Goal: Navigation & Orientation: Find specific page/section

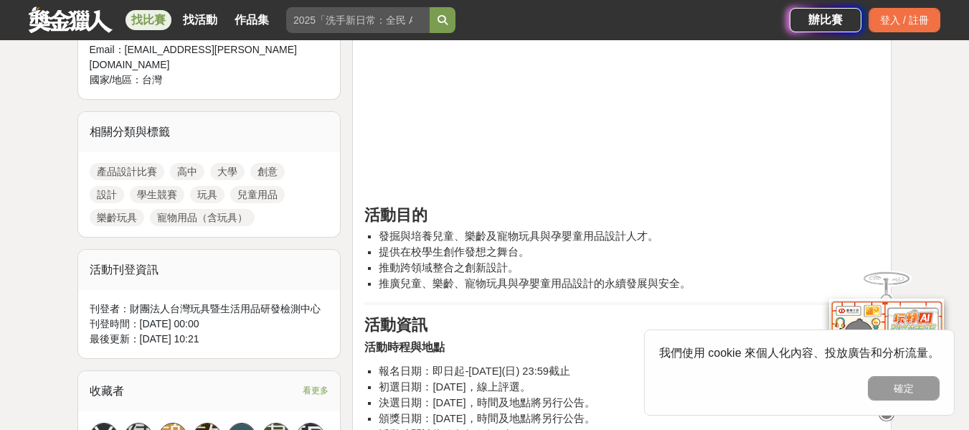
scroll to position [646, 0]
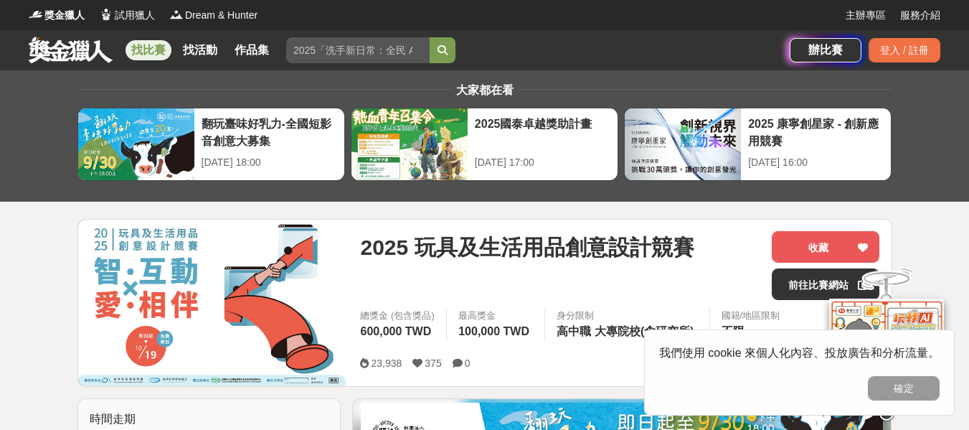
click at [133, 44] on link "找比賽" at bounding box center [149, 50] width 46 height 20
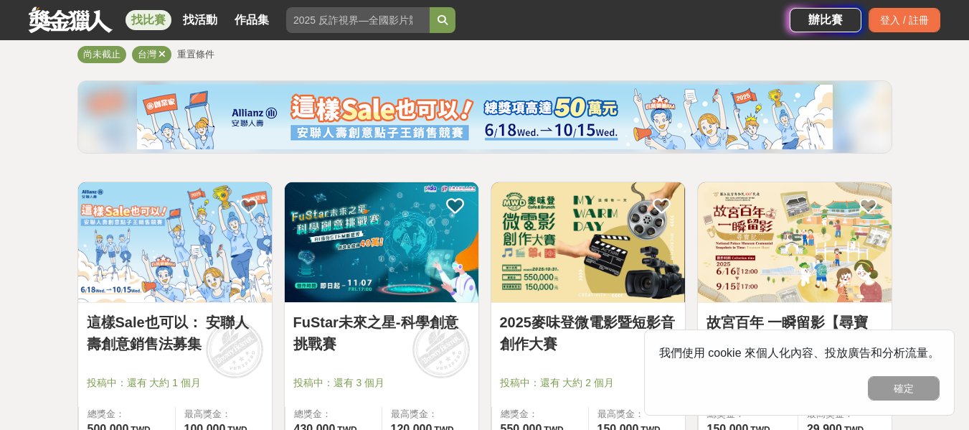
scroll to position [144, 0]
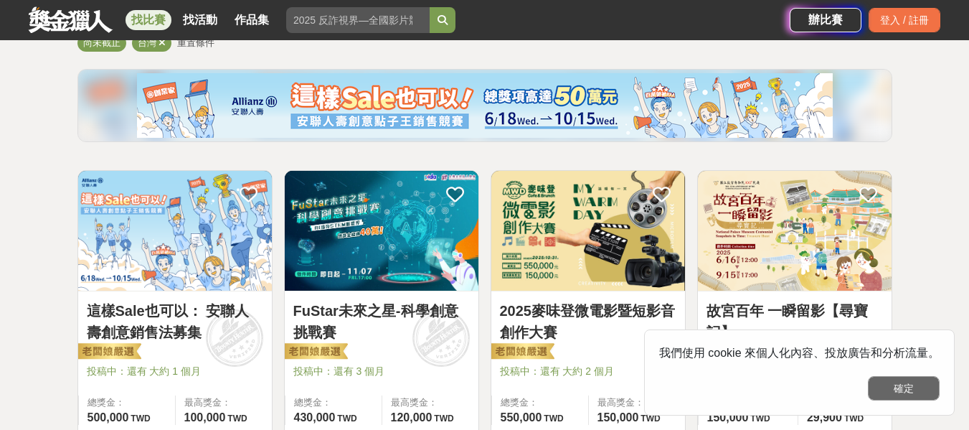
click at [918, 388] on button "確定" at bounding box center [904, 388] width 72 height 24
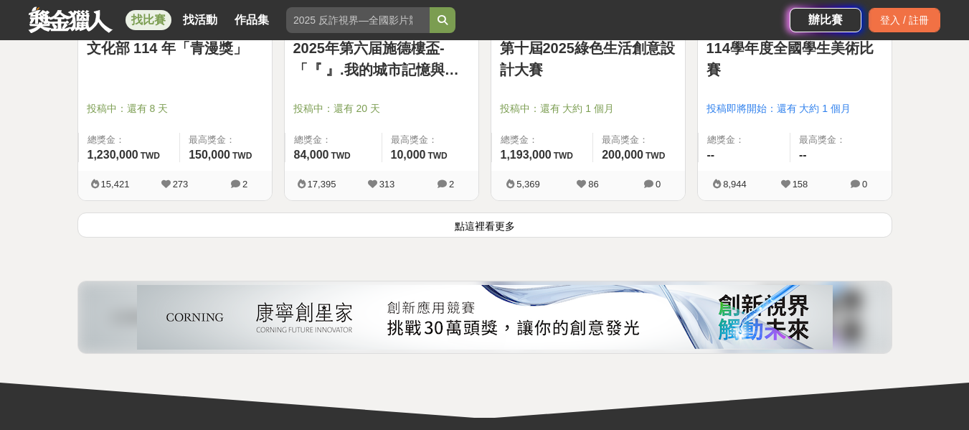
scroll to position [1937, 0]
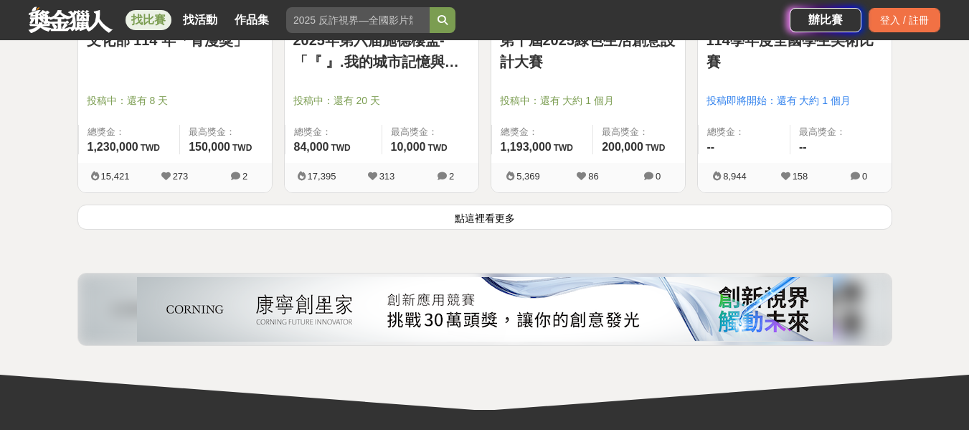
click at [529, 220] on button "點這裡看更多" at bounding box center [484, 216] width 815 height 25
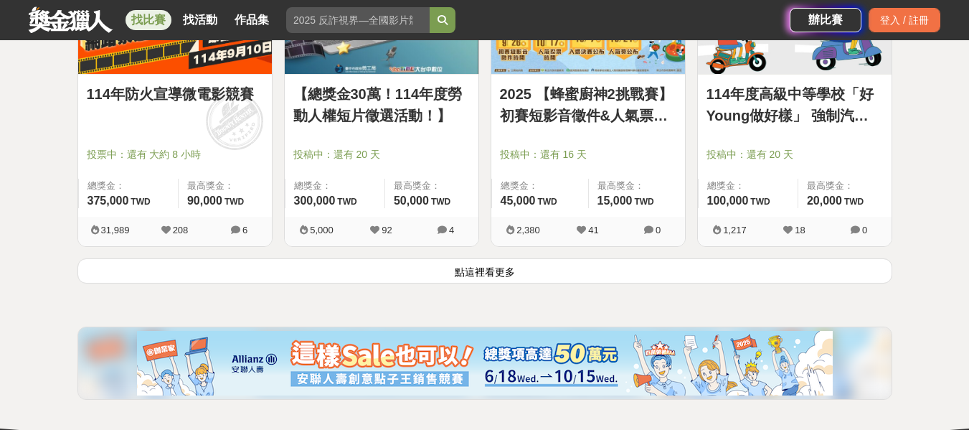
scroll to position [3803, 0]
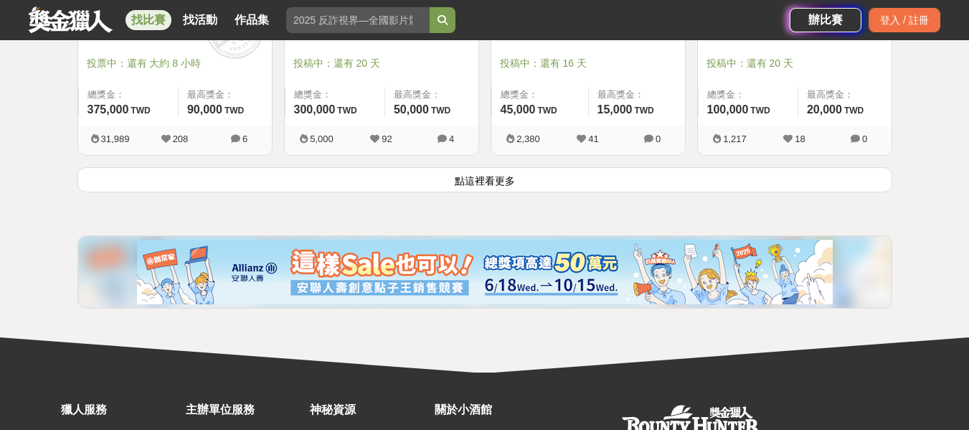
click at [515, 182] on button "點這裡看更多" at bounding box center [484, 179] width 815 height 25
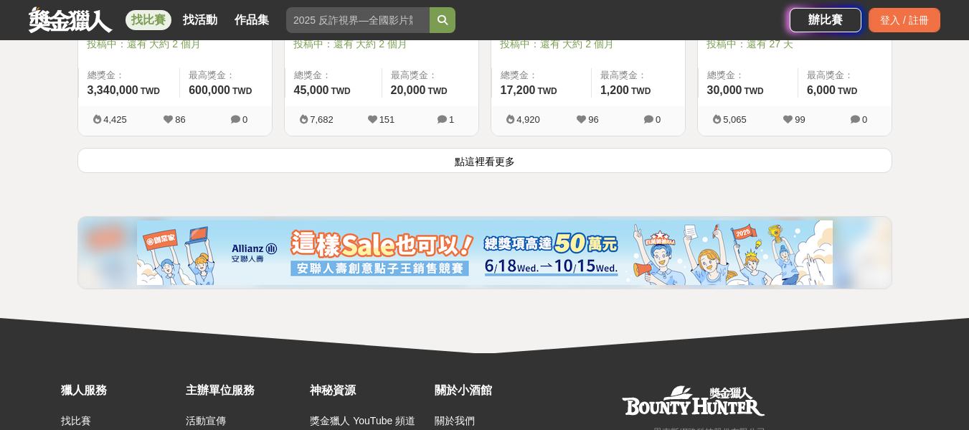
scroll to position [5740, 0]
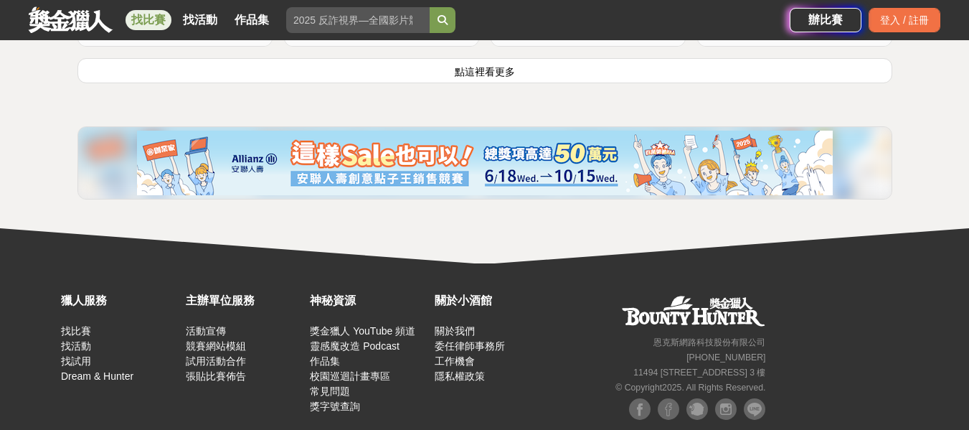
click at [527, 78] on button "點這裡看更多" at bounding box center [484, 70] width 815 height 25
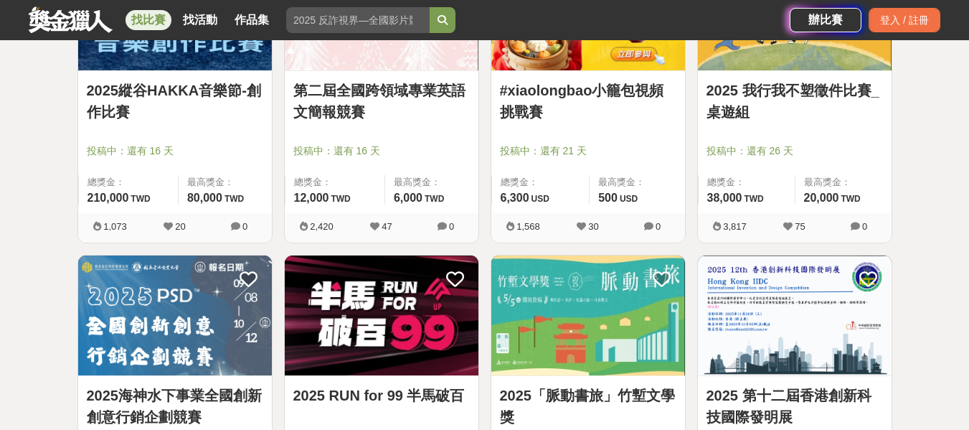
scroll to position [6458, 0]
